Goal: Book appointment/travel/reservation

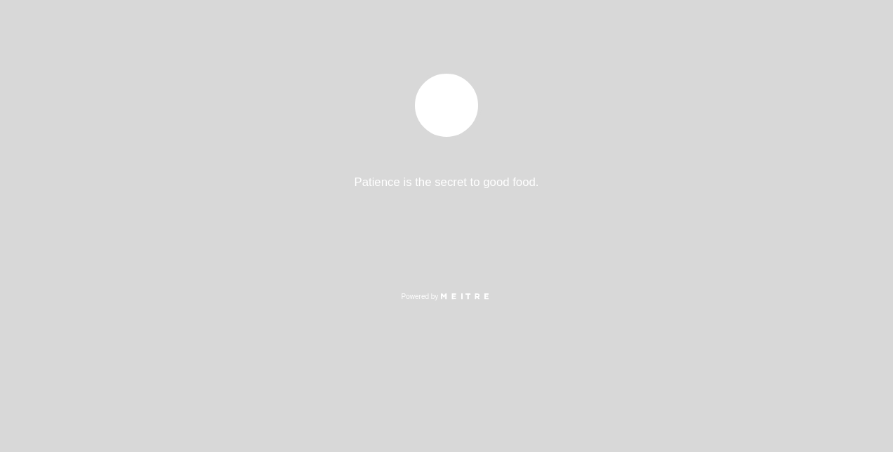
select select "es"
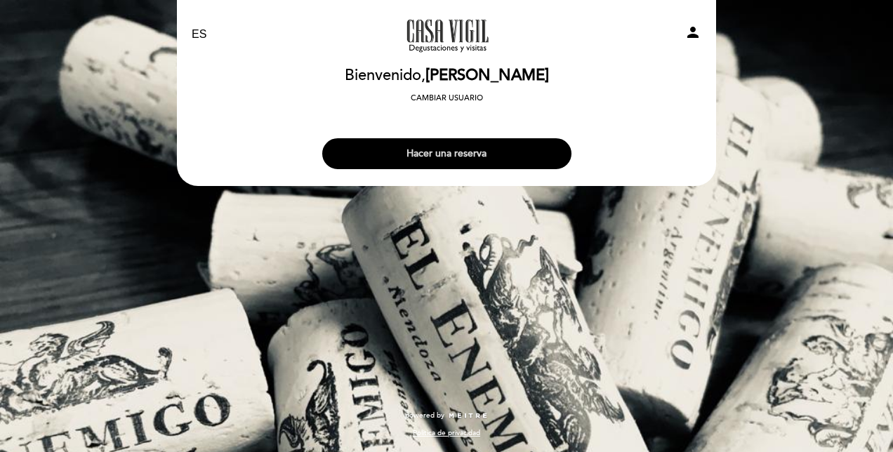
click at [442, 157] on button "Hacer una reserva" at bounding box center [446, 153] width 249 height 31
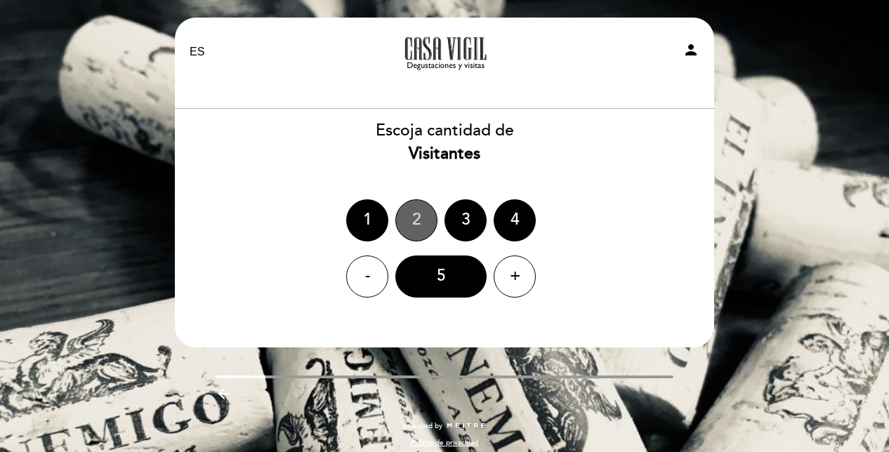
click at [409, 224] on div "2" at bounding box center [416, 220] width 42 height 42
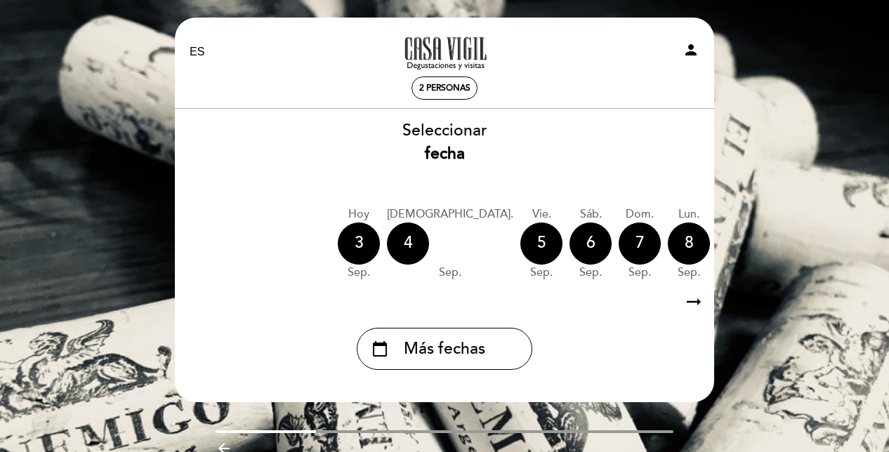
click at [685, 301] on icon "arrow_right_alt" at bounding box center [693, 302] width 21 height 30
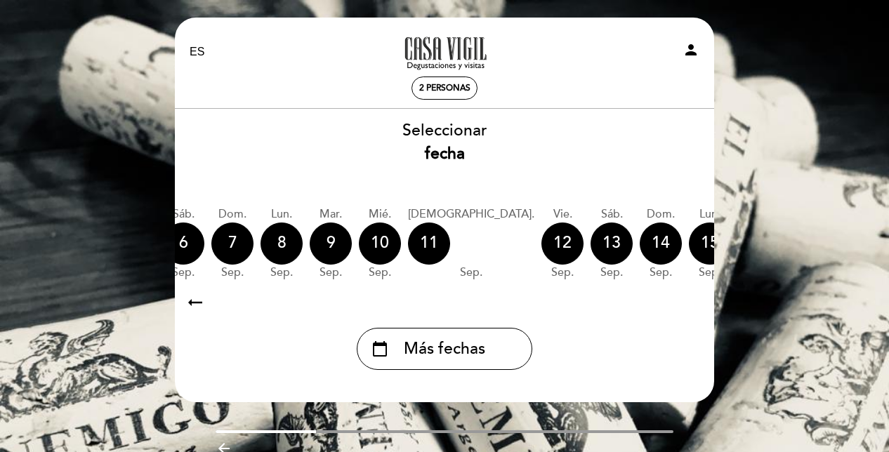
scroll to position [0, 409]
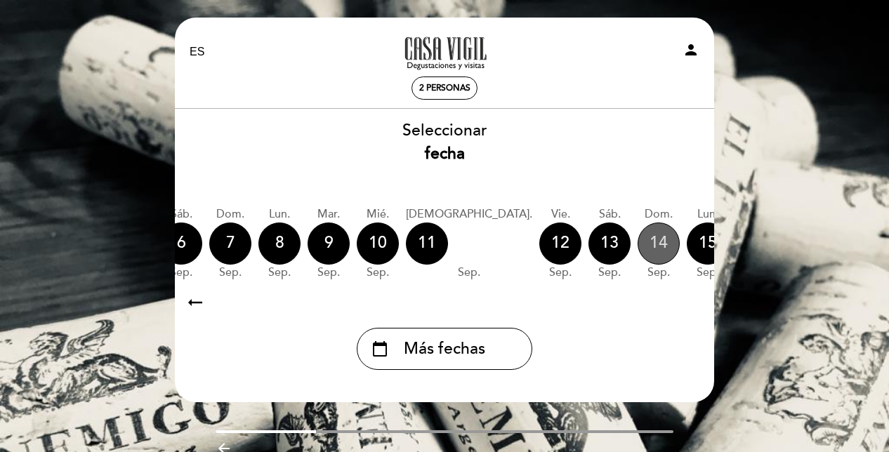
click at [638, 240] on div "14" at bounding box center [659, 244] width 42 height 42
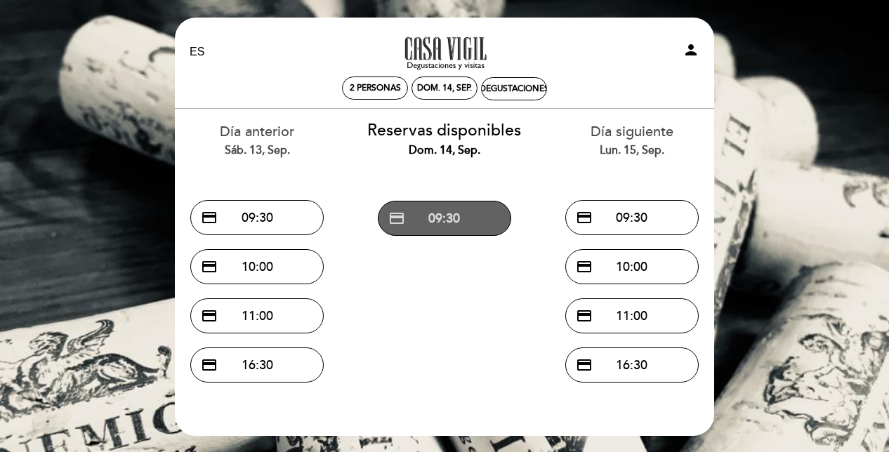
click at [461, 225] on button "credit_card 09:30" at bounding box center [444, 218] width 133 height 35
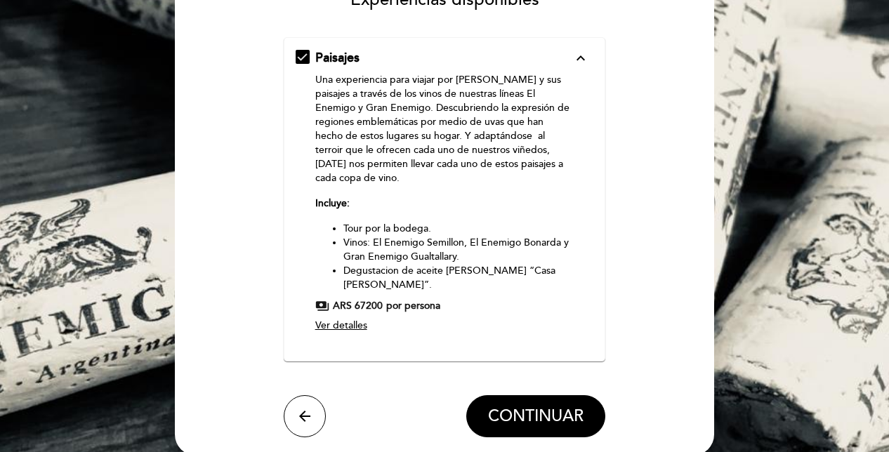
scroll to position [233, 0]
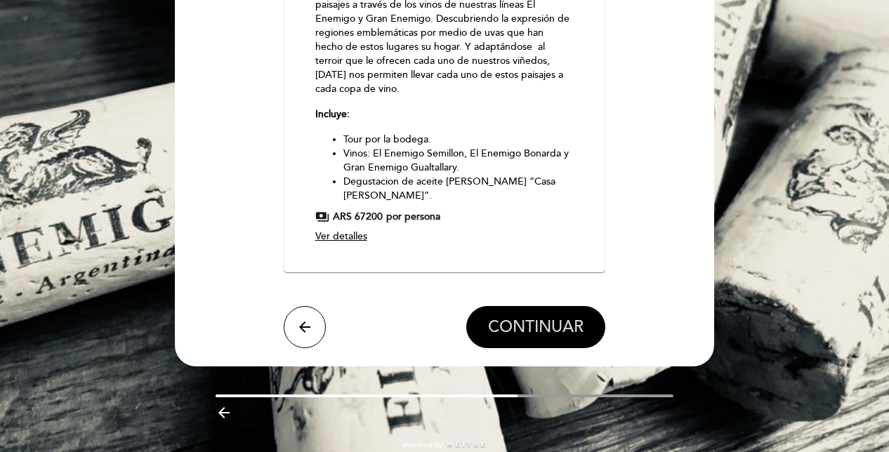
click at [509, 317] on span "CONTINUAR" at bounding box center [535, 327] width 95 height 20
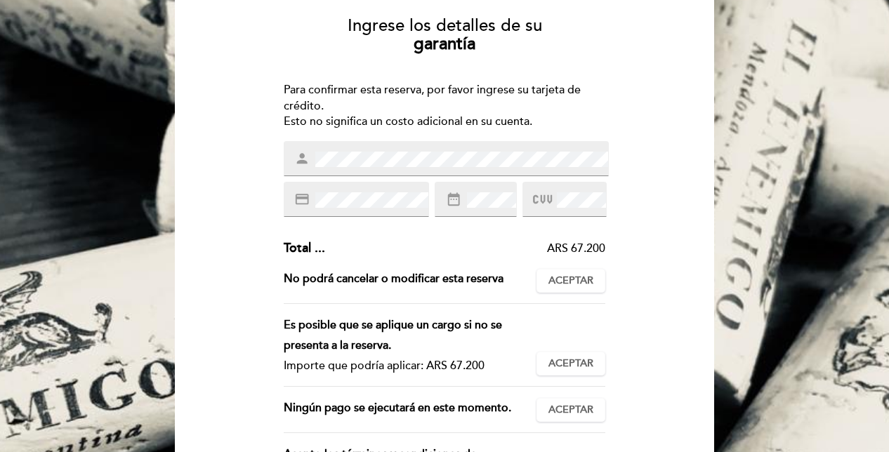
scroll to position [140, 0]
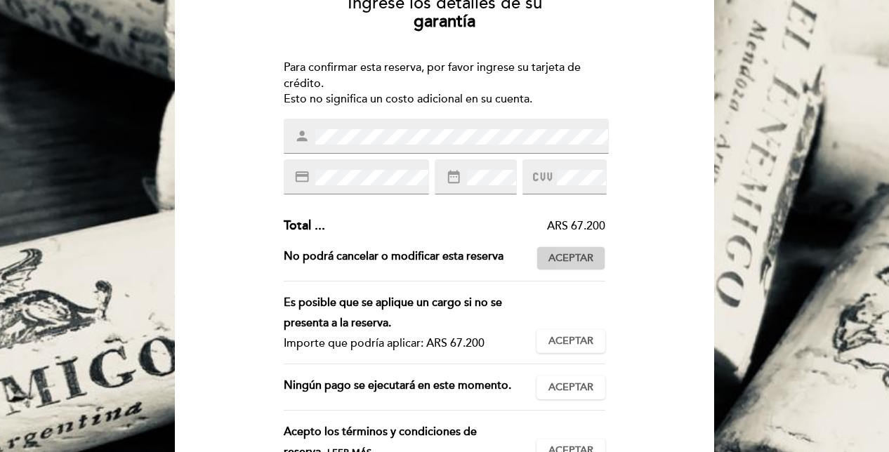
click at [558, 255] on span "Aceptar" at bounding box center [570, 258] width 45 height 15
click at [564, 330] on button "Aceptar Aceptado" at bounding box center [570, 341] width 69 height 24
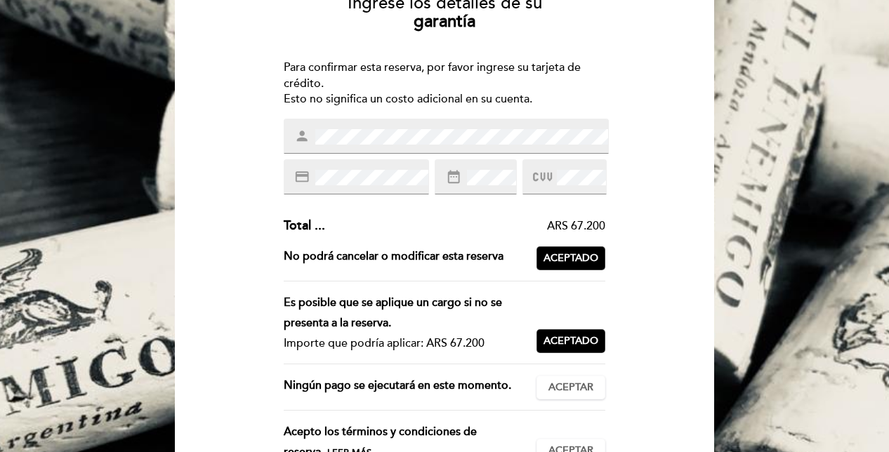
scroll to position [211, 0]
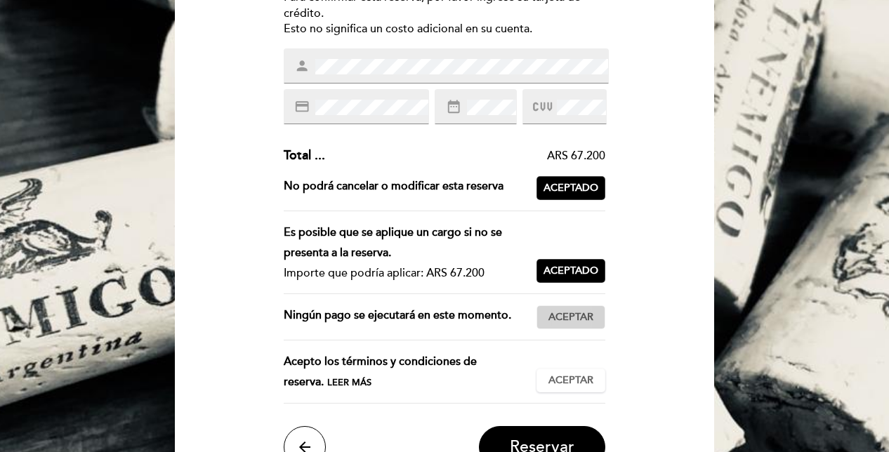
click at [548, 326] on button "Aceptar Aceptado" at bounding box center [570, 317] width 69 height 24
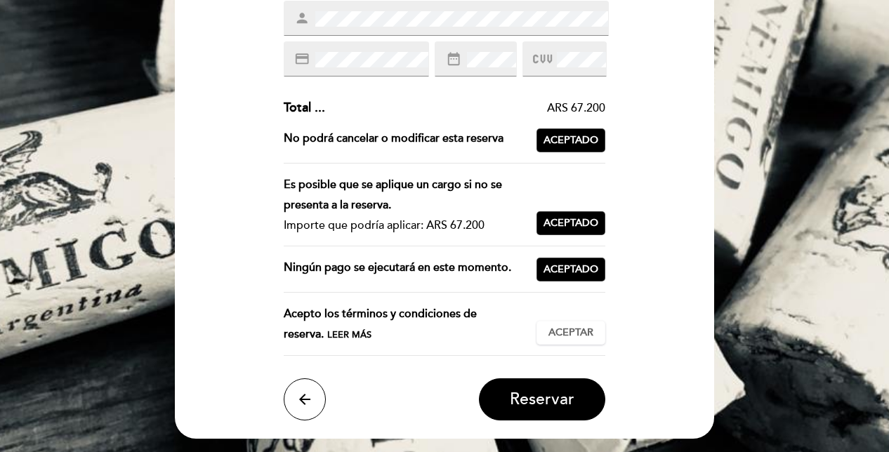
scroll to position [281, 0]
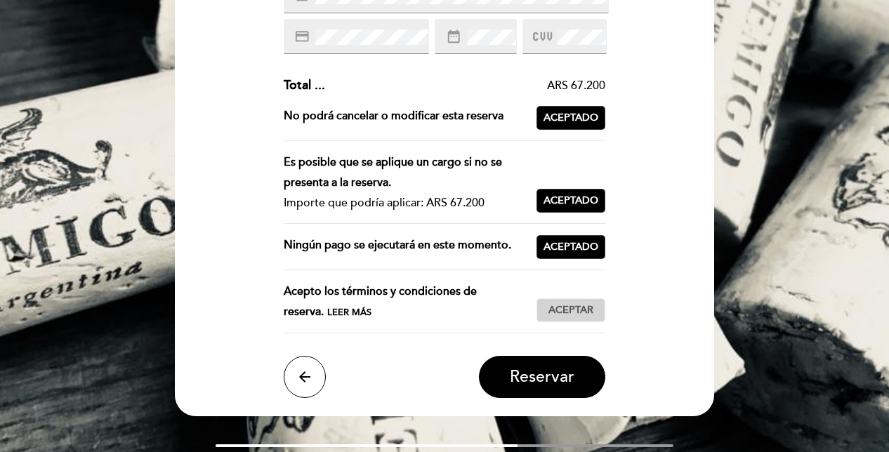
click at [562, 312] on span "Aceptar" at bounding box center [570, 310] width 45 height 15
click at [327, 310] on span "Leer más" at bounding box center [349, 312] width 44 height 11
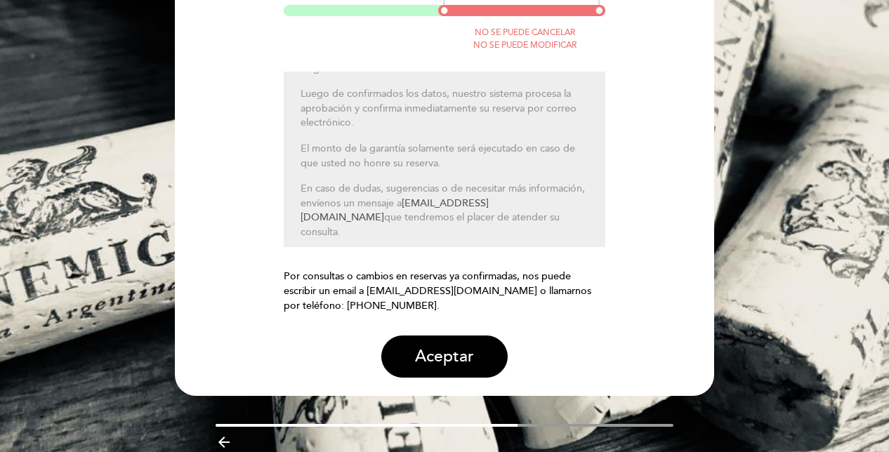
scroll to position [220, 0]
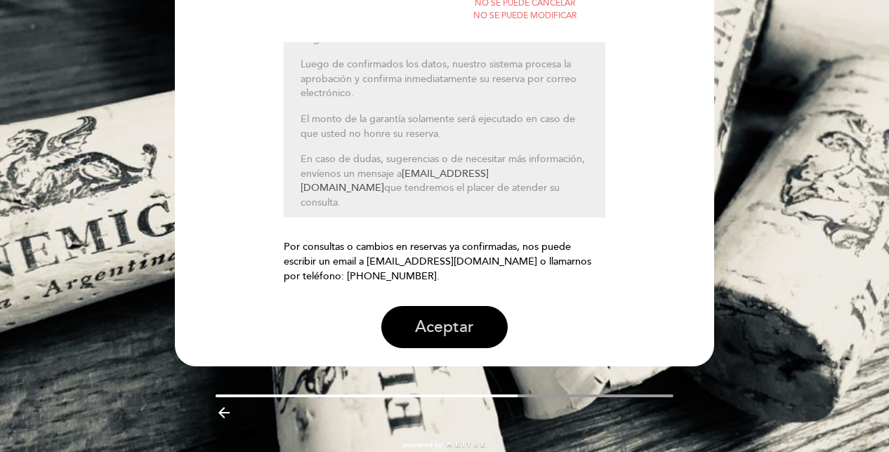
click at [426, 324] on button "Aceptar" at bounding box center [444, 327] width 126 height 42
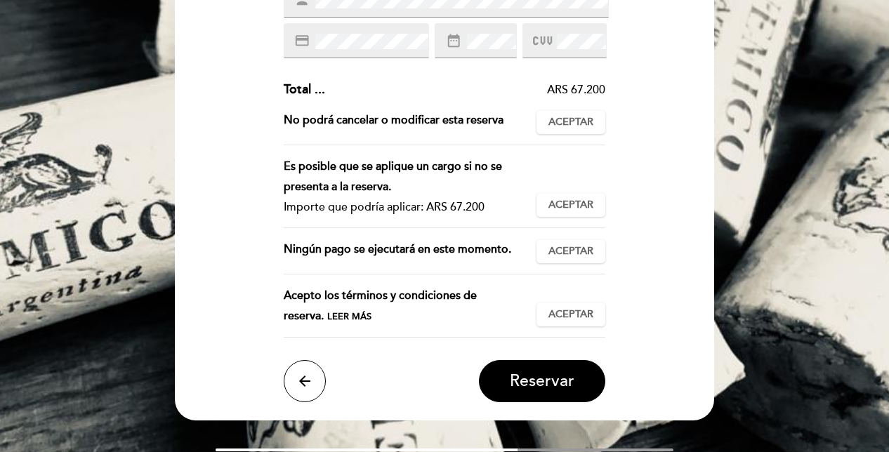
scroll to position [281, 0]
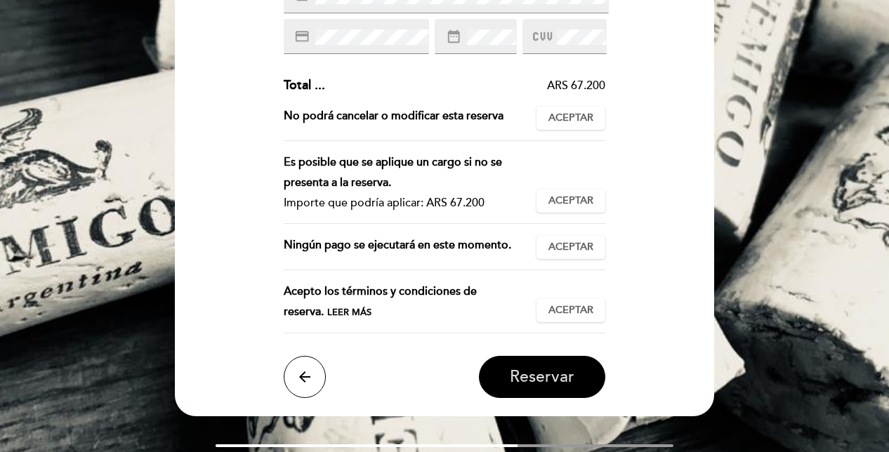
click at [500, 371] on button "Reservar" at bounding box center [542, 377] width 126 height 42
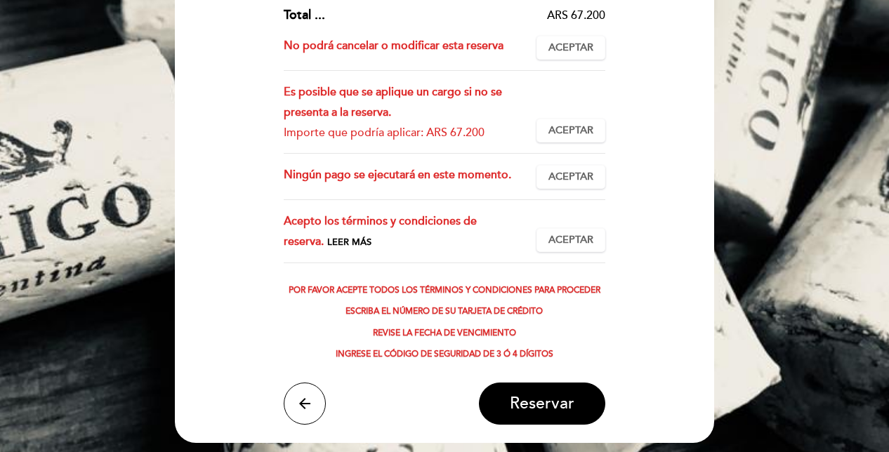
scroll to position [211, 0]
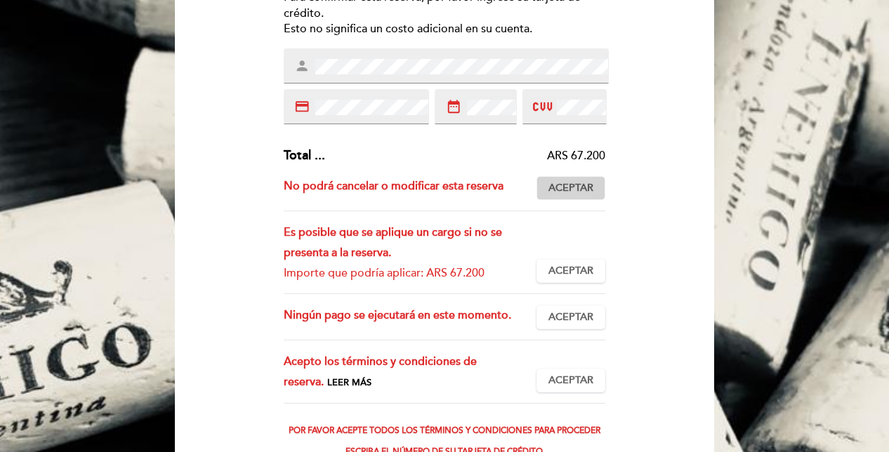
click at [565, 195] on span "Aceptar" at bounding box center [570, 188] width 45 height 15
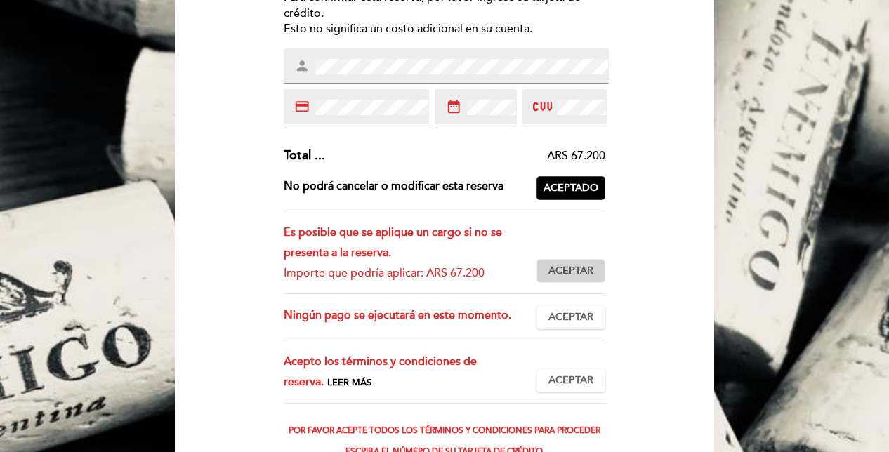
click at [568, 269] on span "Aceptar" at bounding box center [570, 271] width 45 height 15
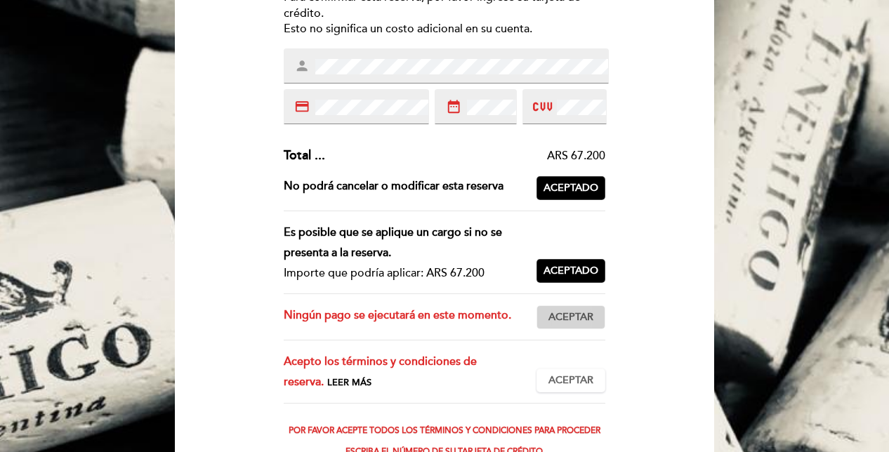
click at [556, 329] on button "Aceptar Aceptado" at bounding box center [570, 317] width 69 height 24
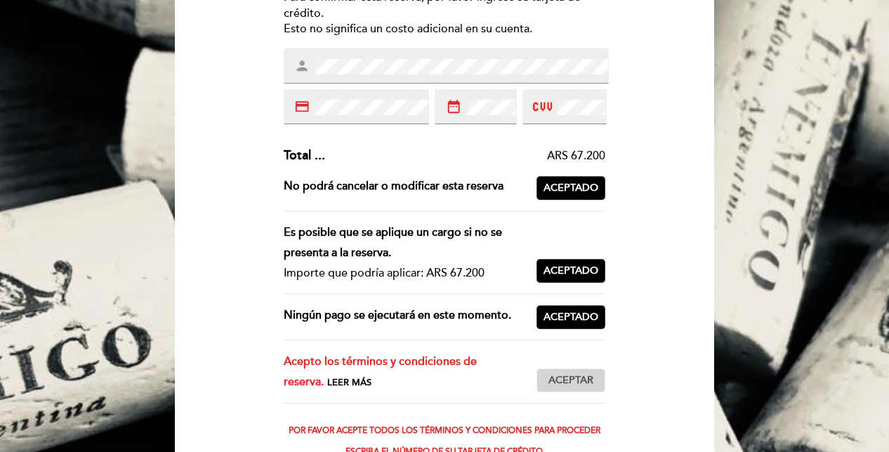
click at [568, 376] on span "Aceptar" at bounding box center [570, 381] width 45 height 15
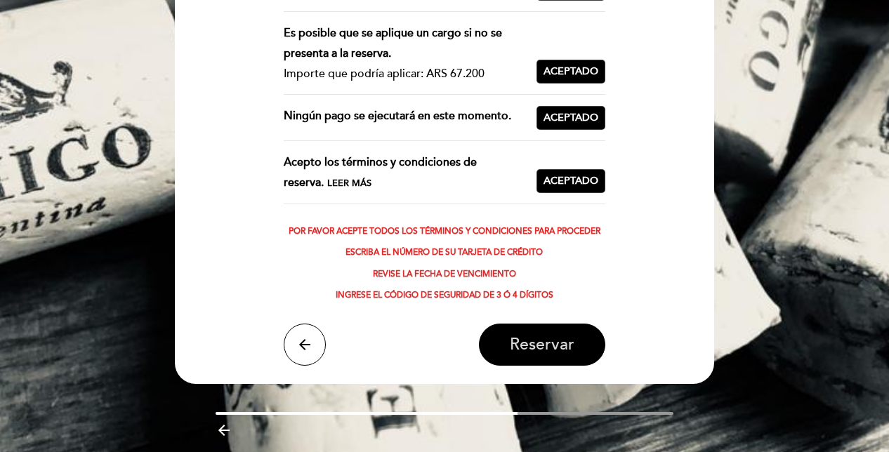
scroll to position [421, 0]
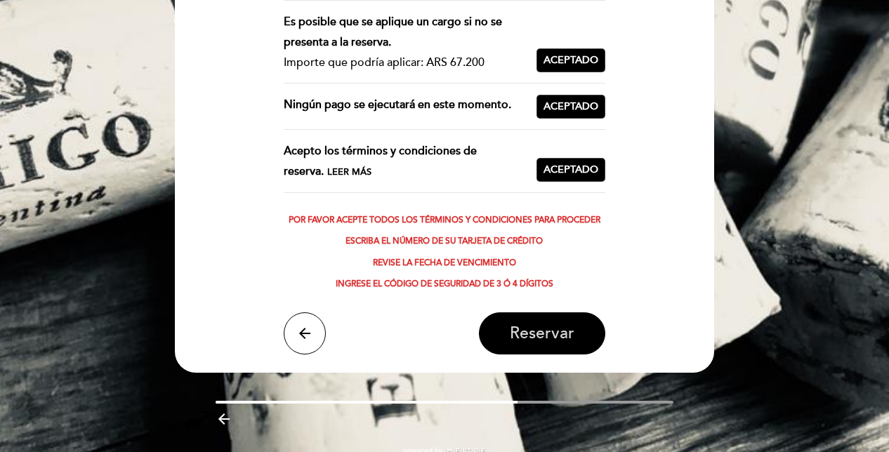
click at [541, 335] on span "Reservar" at bounding box center [542, 334] width 65 height 20
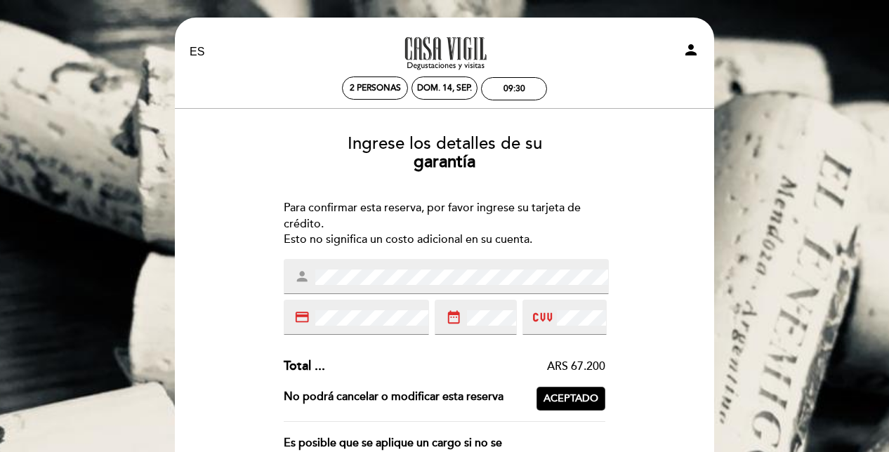
scroll to position [140, 0]
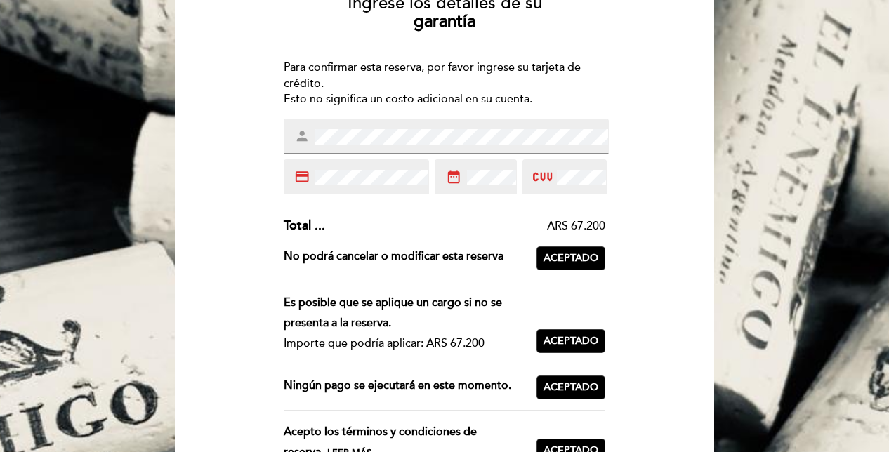
click at [546, 253] on span "Aceptado" at bounding box center [570, 258] width 55 height 15
click at [546, 253] on button "Aceptar Aceptado" at bounding box center [570, 258] width 69 height 24
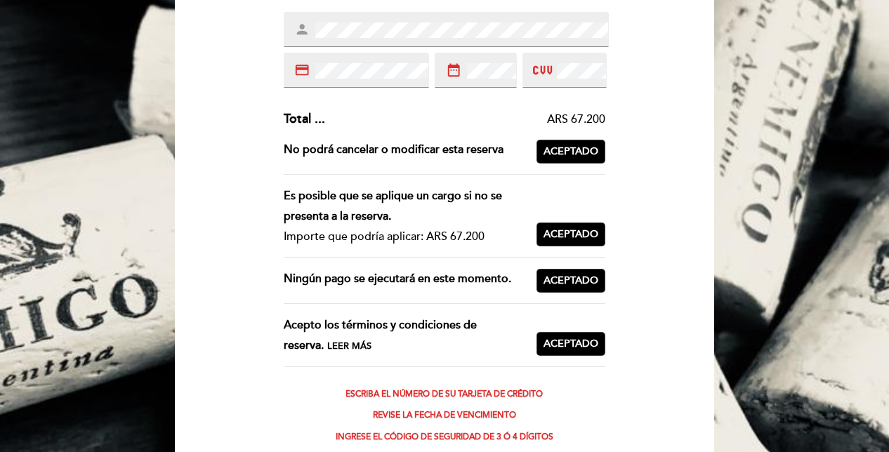
scroll to position [421, 0]
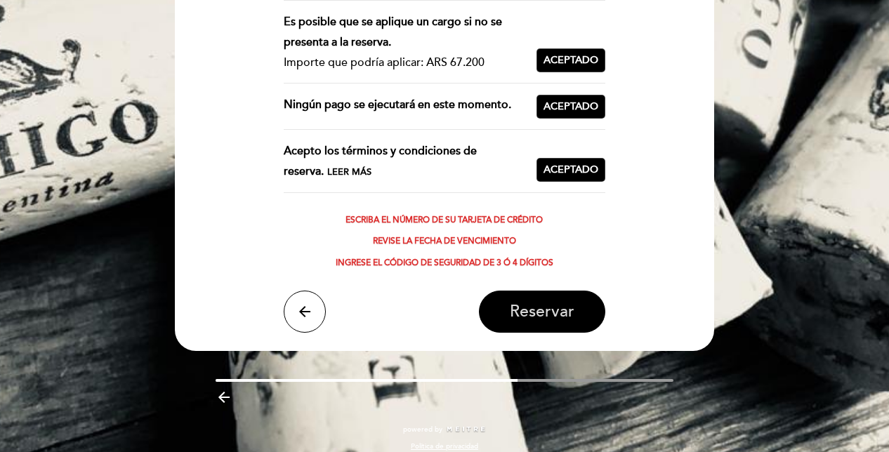
click at [543, 311] on span "Reservar" at bounding box center [542, 312] width 65 height 20
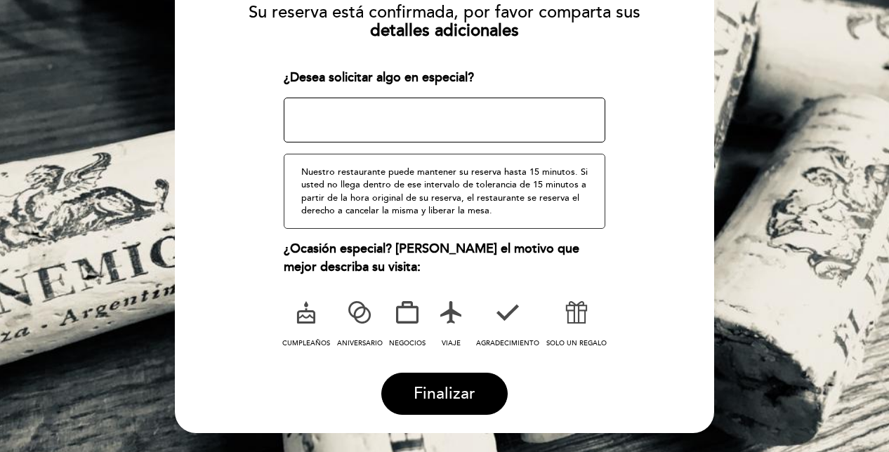
scroll to position [149, 0]
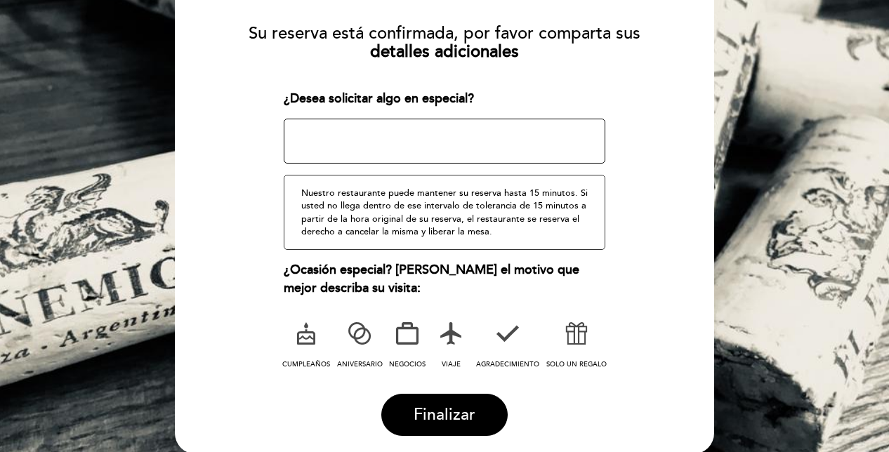
click at [404, 140] on textarea at bounding box center [445, 141] width 322 height 45
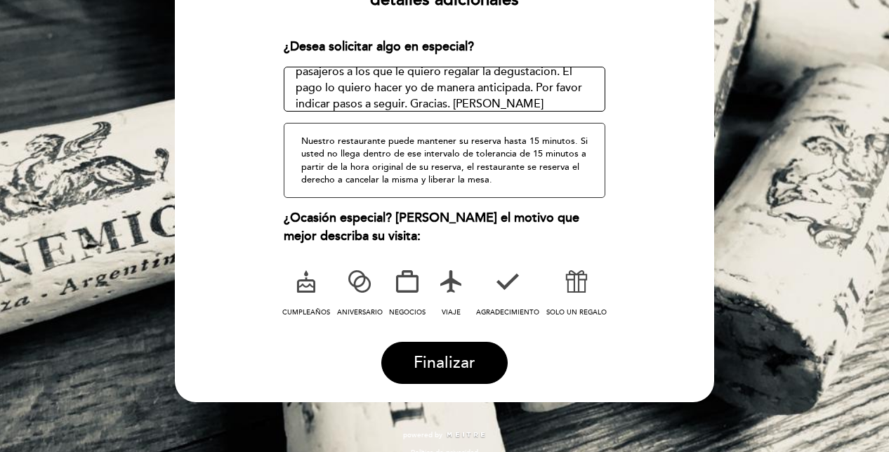
scroll to position [219, 0]
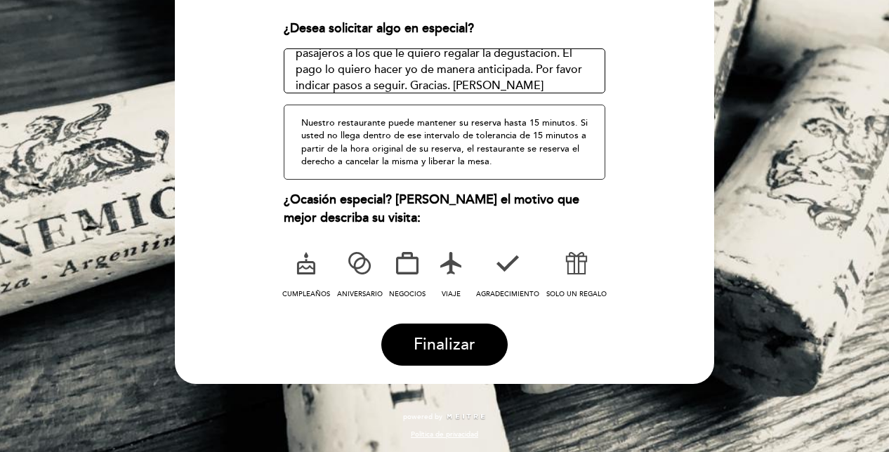
type textarea "Esta es una reserva que estoy haciendo para dos pasajeros a los que le quiero r…"
click at [567, 268] on icon at bounding box center [576, 263] width 37 height 37
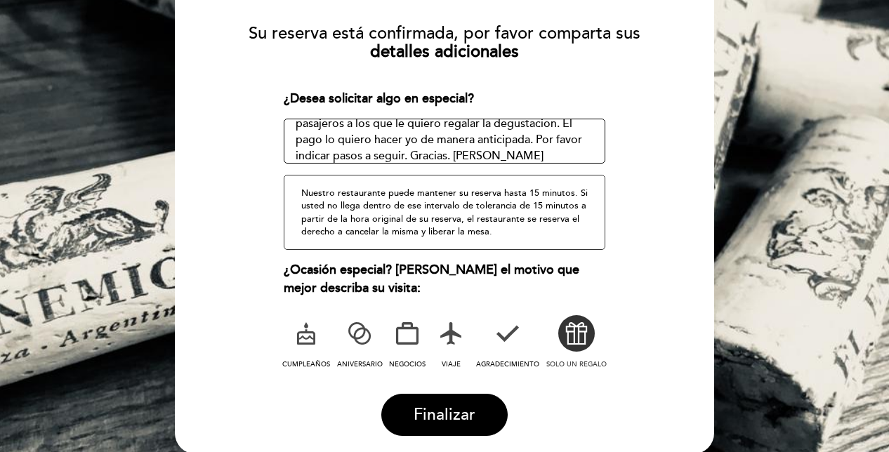
scroll to position [32, 0]
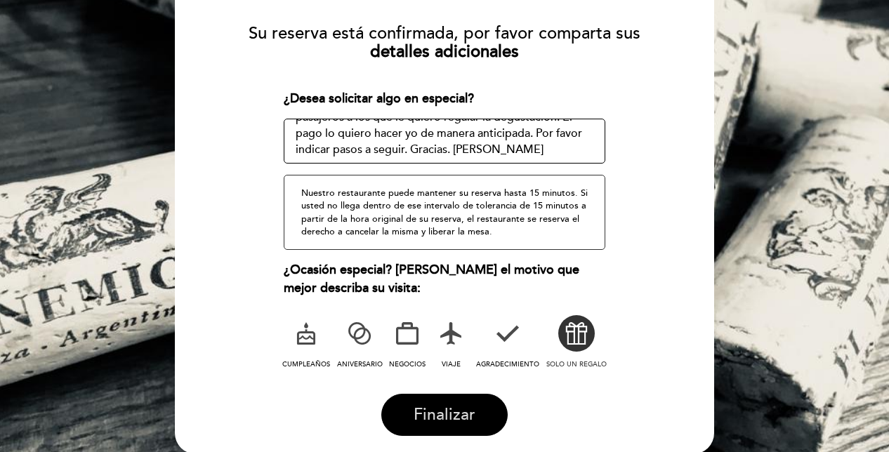
click at [423, 413] on span "Finalizar" at bounding box center [445, 415] width 62 height 20
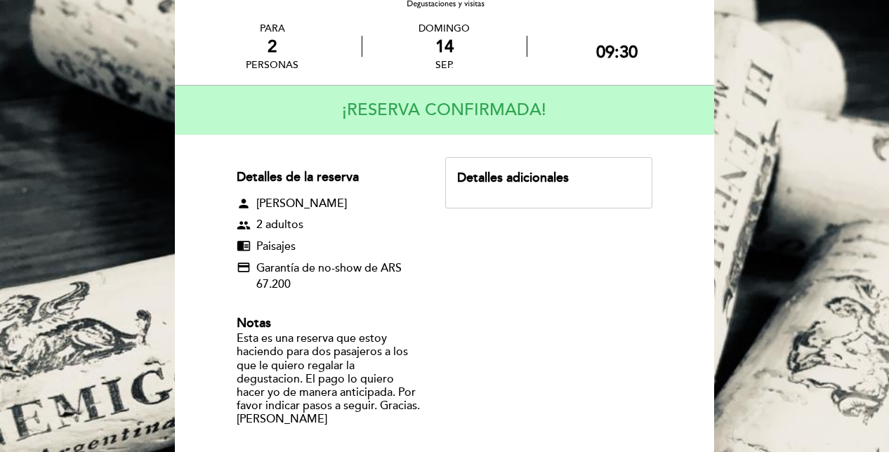
scroll to position [140, 0]
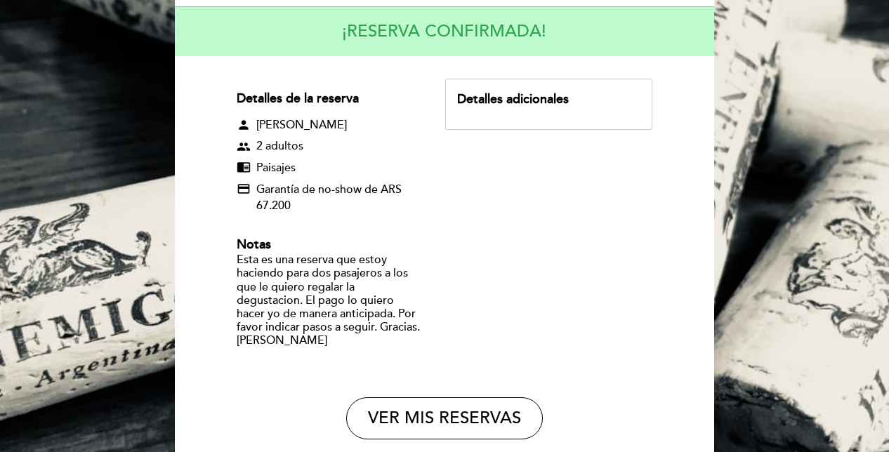
click at [559, 93] on div "Detalles adicionales" at bounding box center [548, 100] width 183 height 18
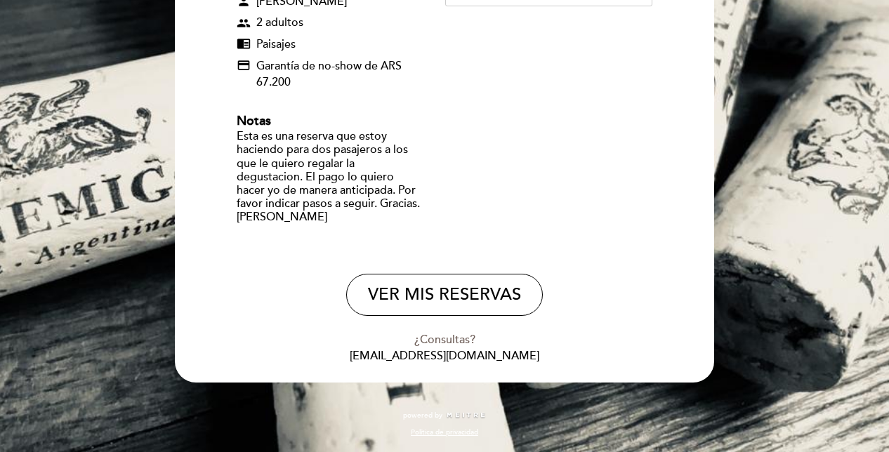
scroll to position [0, 0]
